Goal: Task Accomplishment & Management: Use online tool/utility

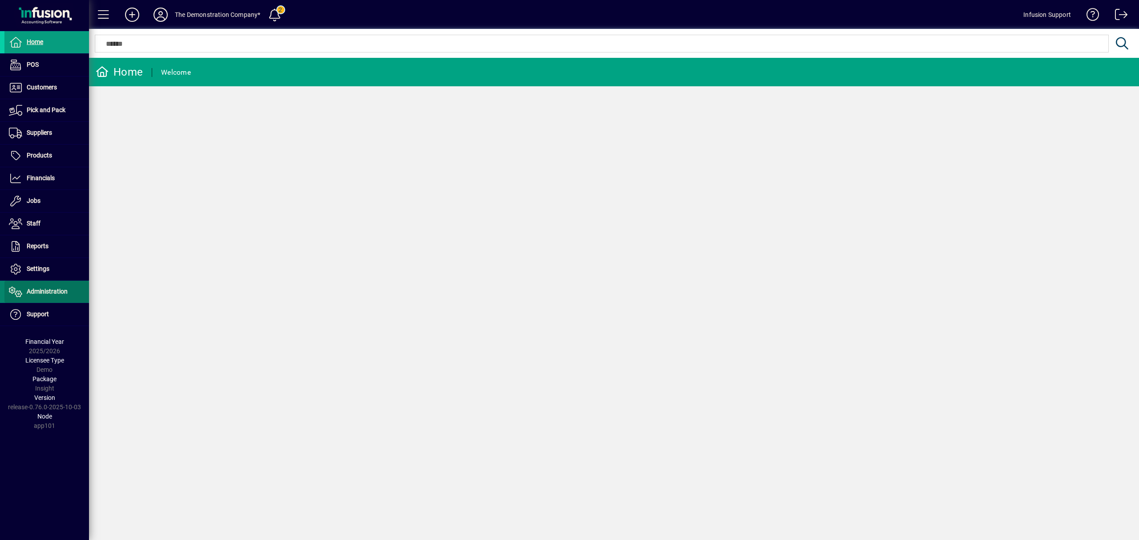
click at [45, 295] on span "Administration" at bounding box center [47, 291] width 41 height 7
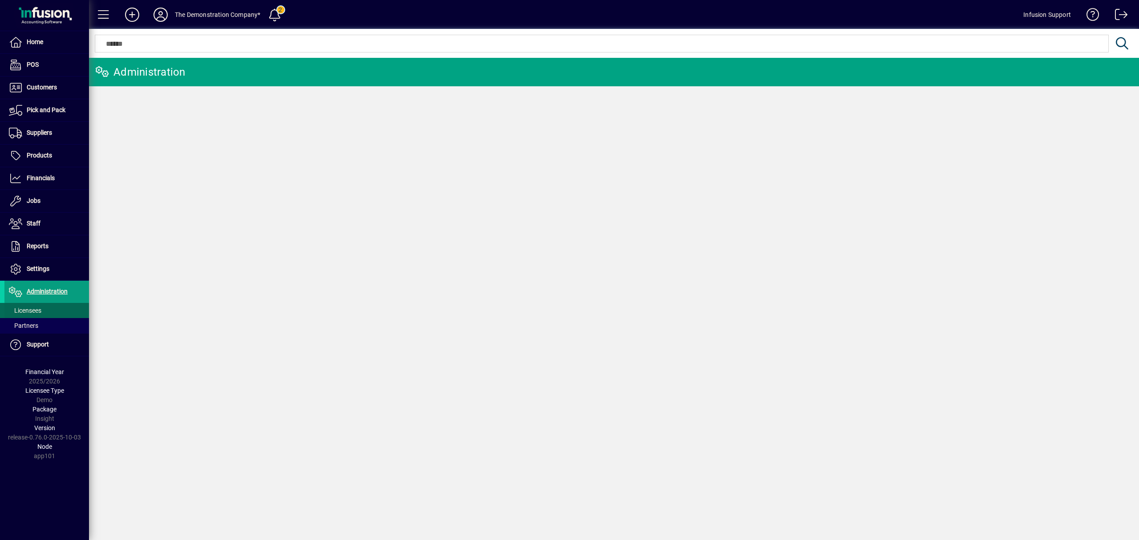
click at [38, 308] on span "Licensees" at bounding box center [25, 310] width 32 height 7
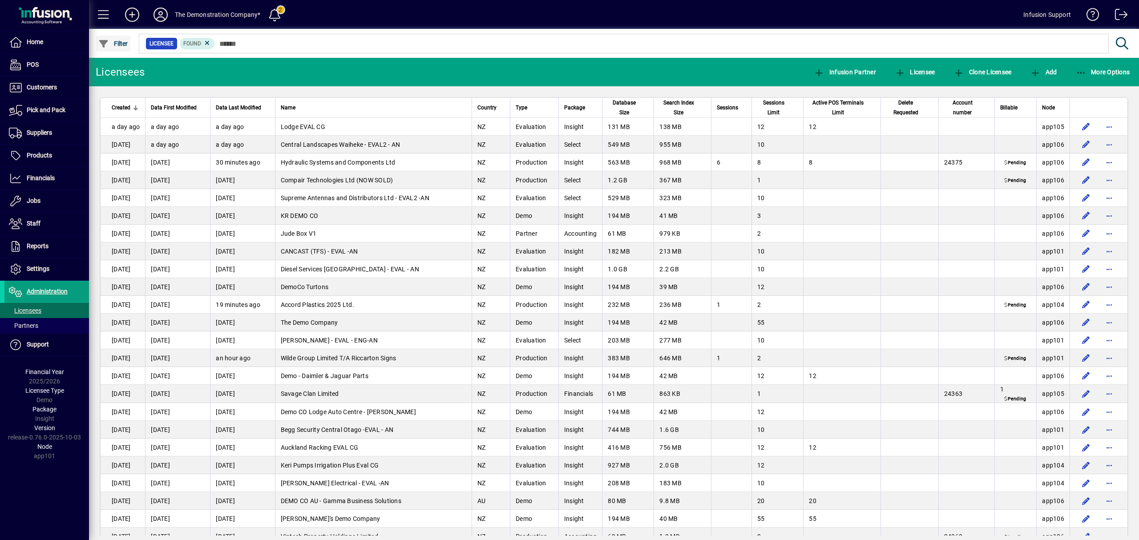
click at [116, 43] on span "Filter" at bounding box center [113, 43] width 30 height 7
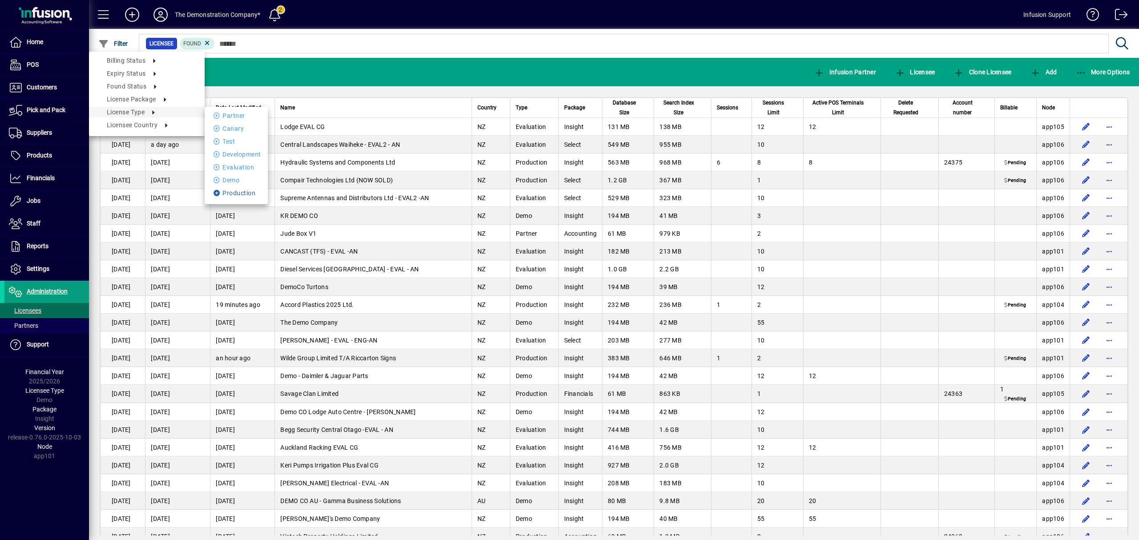
click at [235, 194] on li "Production" at bounding box center [236, 193] width 63 height 11
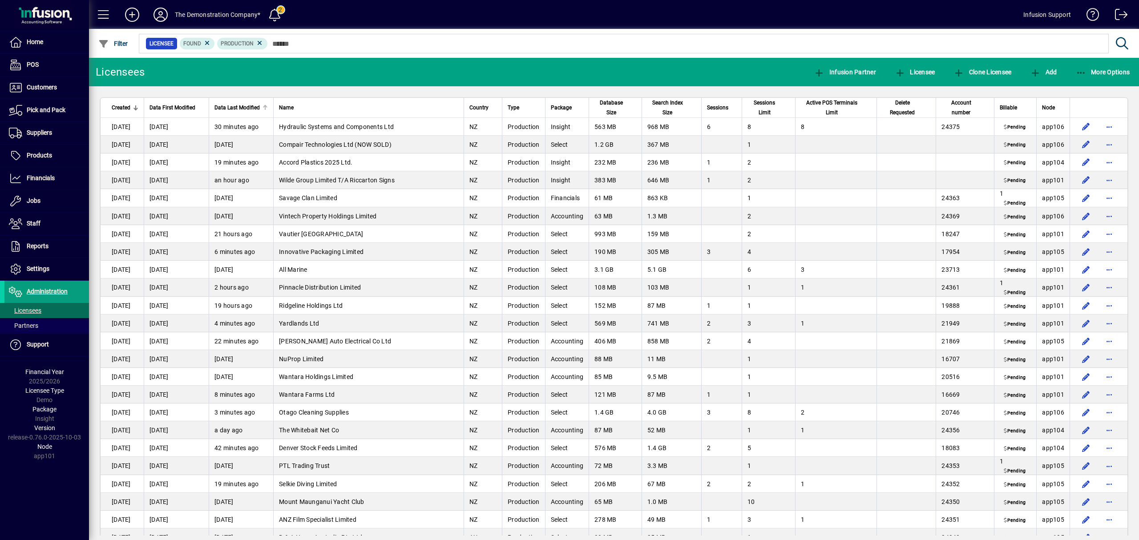
click at [260, 105] on span "Data Last Modified" at bounding box center [236, 108] width 45 height 10
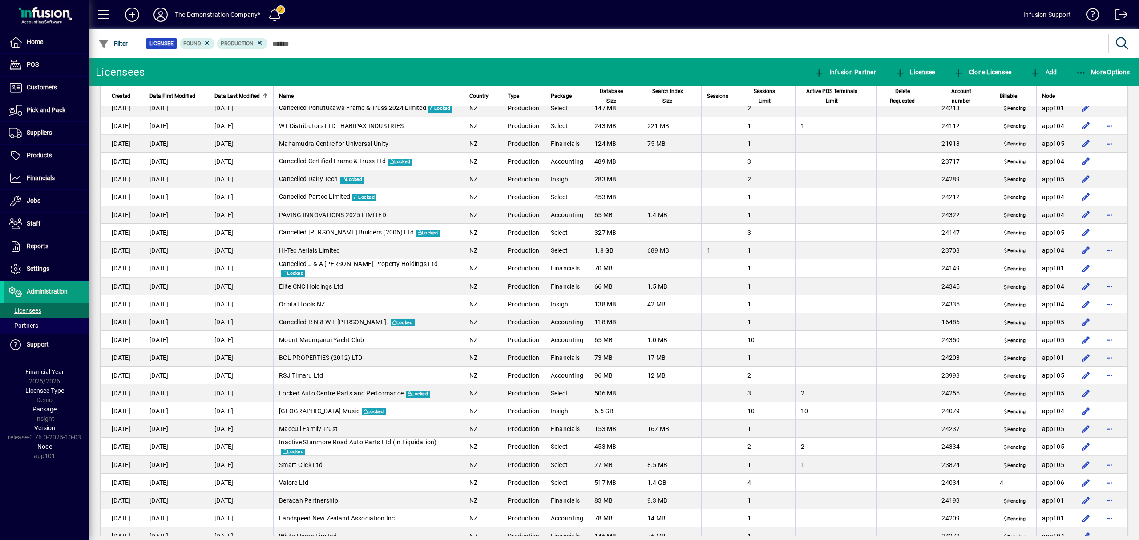
scroll to position [276, 0]
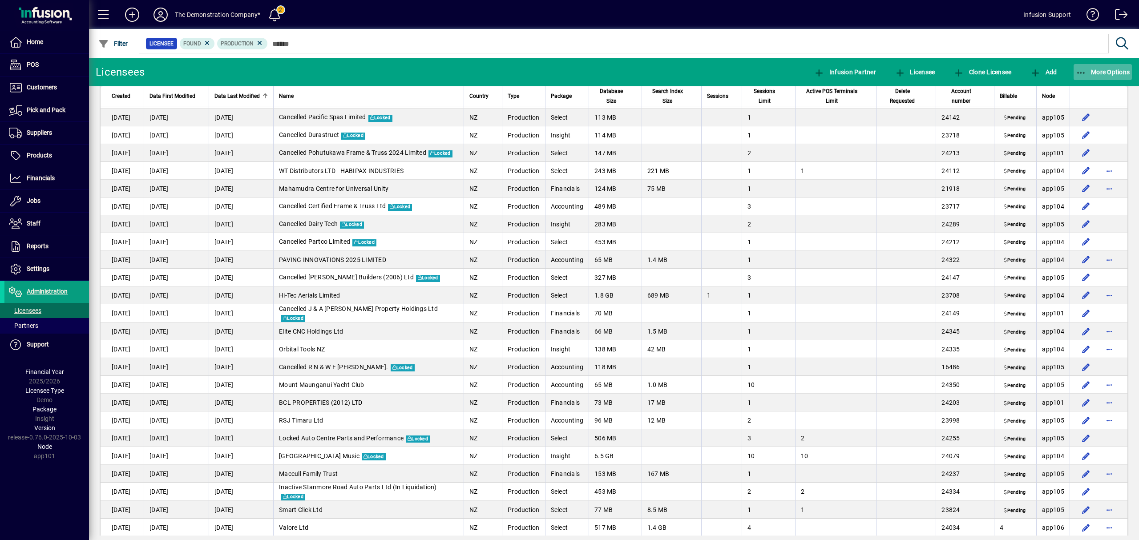
click at [1125, 66] on span "button" at bounding box center [1103, 71] width 59 height 21
click at [1078, 89] on span "Export" at bounding box center [1094, 91] width 75 height 11
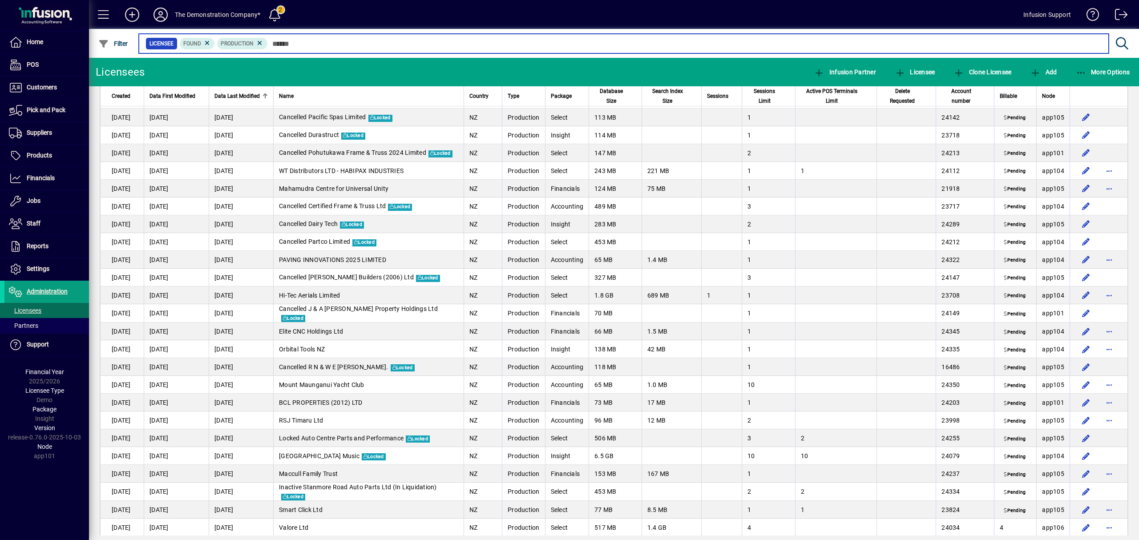
click at [295, 43] on input "text" at bounding box center [685, 43] width 834 height 12
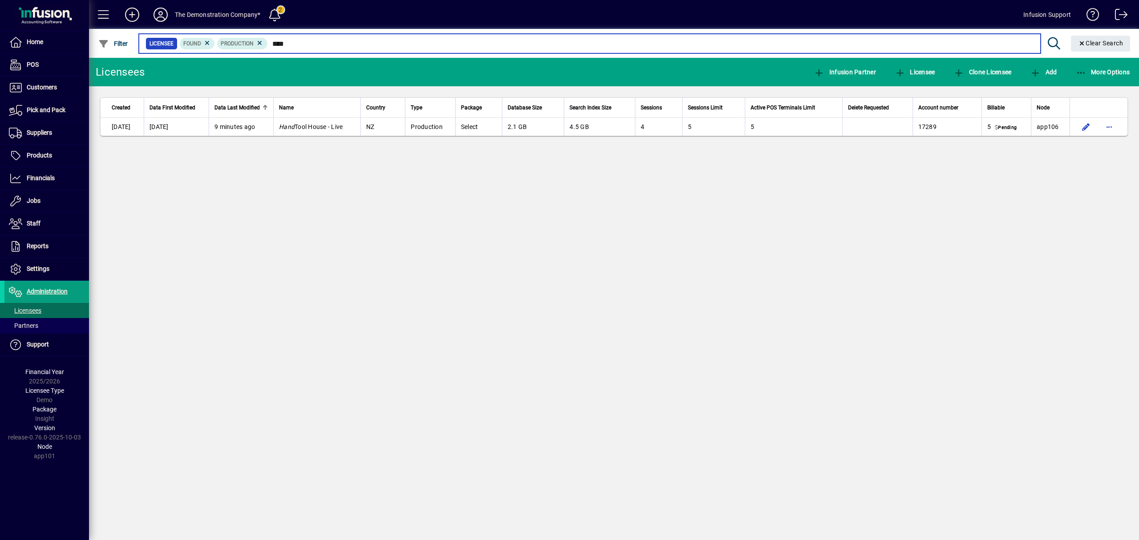
drag, startPoint x: 291, startPoint y: 42, endPoint x: 270, endPoint y: 40, distance: 20.6
click at [270, 40] on input "****" at bounding box center [651, 43] width 766 height 12
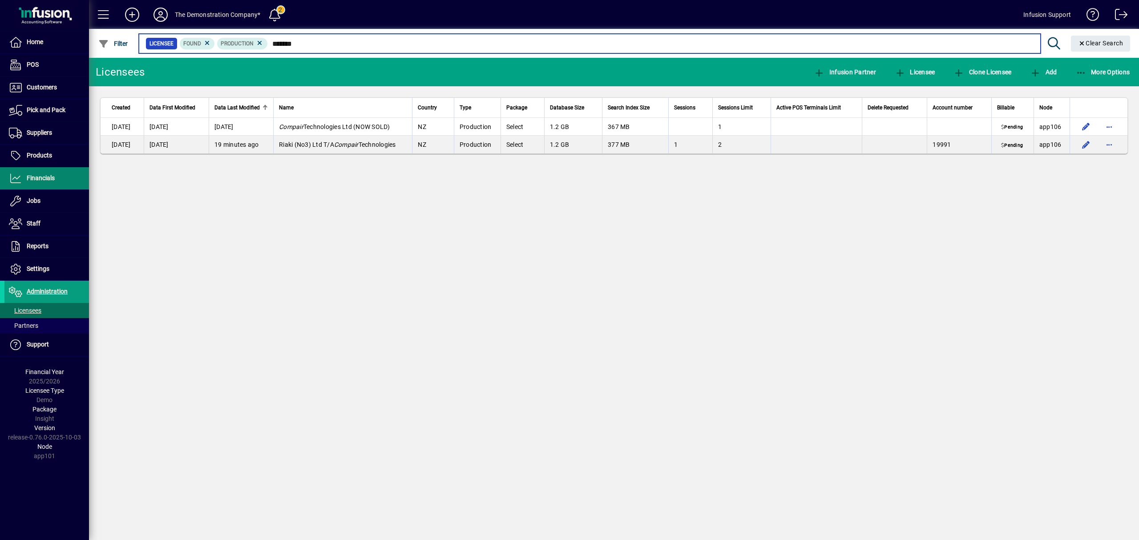
type input "*******"
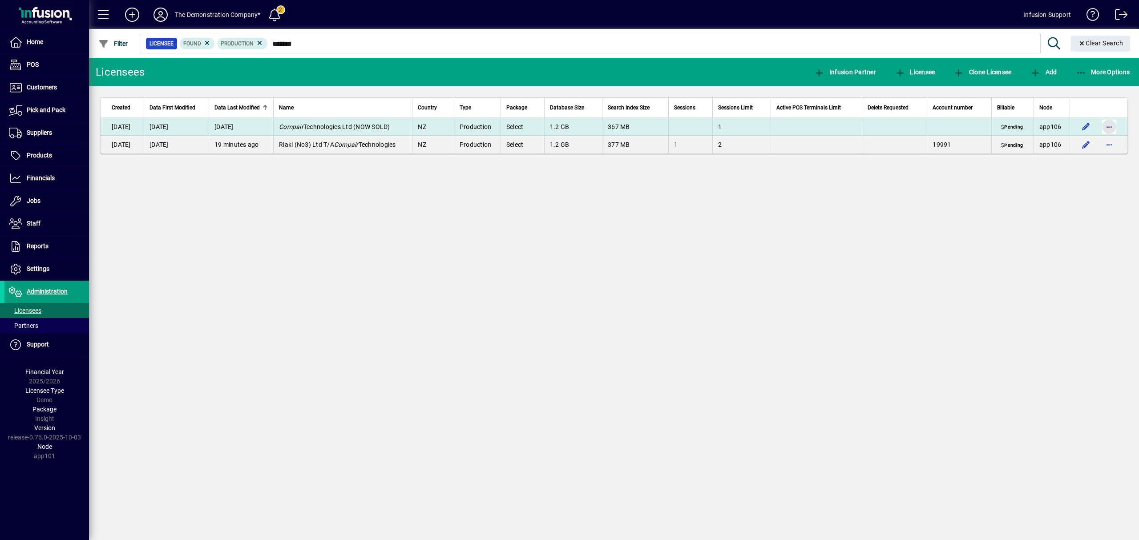
click at [1105, 126] on span "button" at bounding box center [1108, 126] width 21 height 21
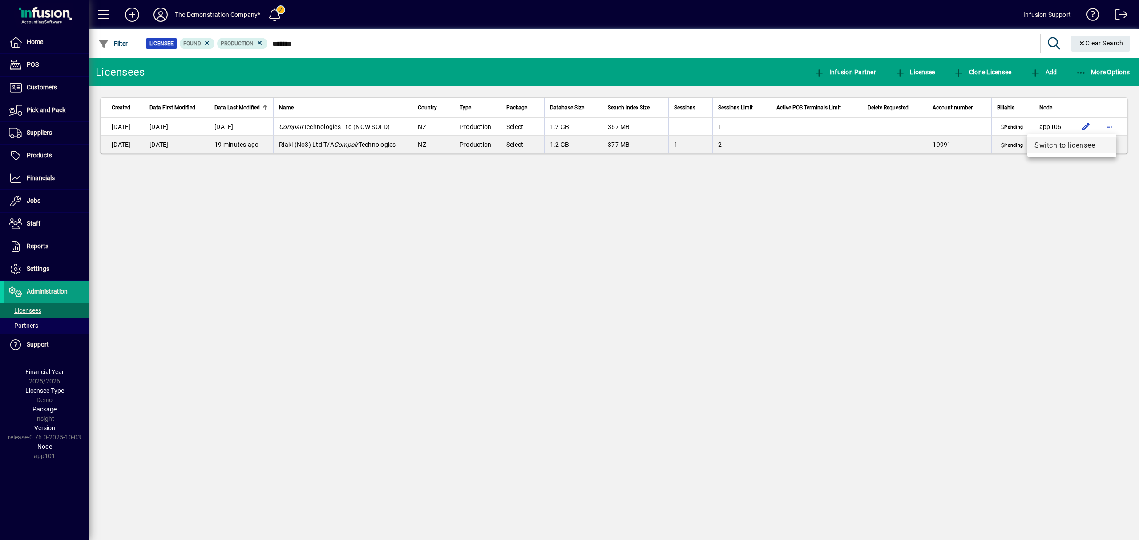
click at [1097, 143] on span "Switch to licensee" at bounding box center [1071, 145] width 75 height 11
